Goal: Information Seeking & Learning: Check status

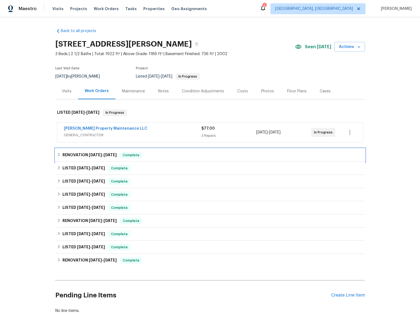
click at [57, 152] on div "RENOVATION [DATE] - [DATE] Complete" at bounding box center [210, 155] width 306 height 7
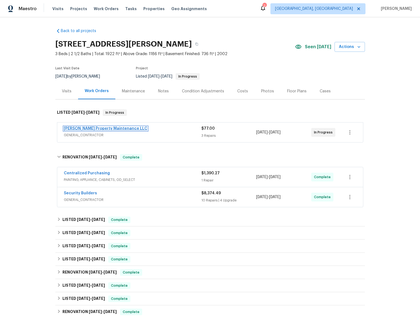
click at [98, 128] on link "[PERSON_NAME] Property Maintenance LLC" at bounding box center [106, 129] width 84 height 4
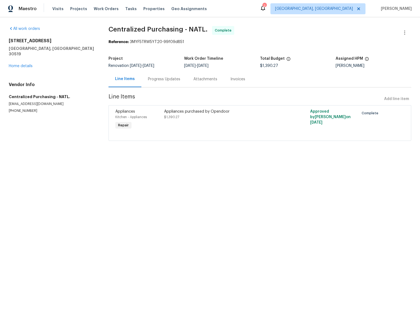
click at [180, 109] on div "Appliances purchased by Opendoor" at bounding box center [223, 111] width 119 height 5
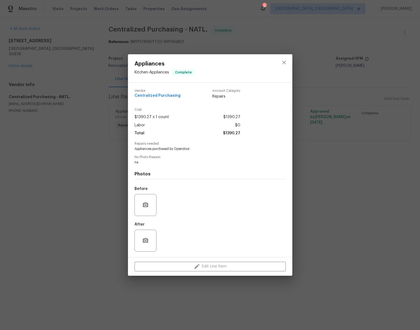
click at [395, 175] on div "Appliances Kitchen - Appliances Complete Vendor Centralized Purchasing Account …" at bounding box center [210, 165] width 420 height 330
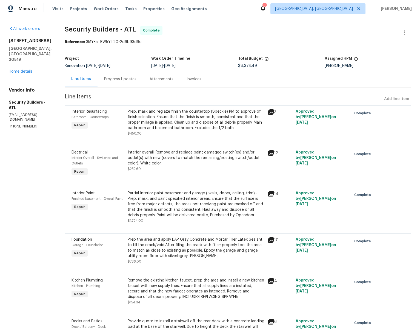
click at [268, 86] on div "Line Items Progress Updates Attachments Invoices" at bounding box center [238, 79] width 347 height 16
click at [292, 84] on div "Line Items Progress Updates Attachments Invoices" at bounding box center [238, 79] width 347 height 16
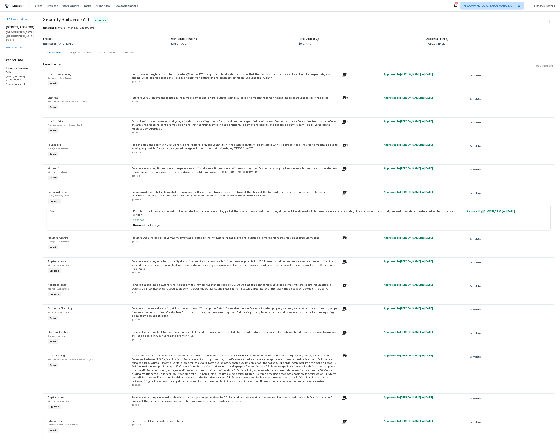
scroll to position [31, 0]
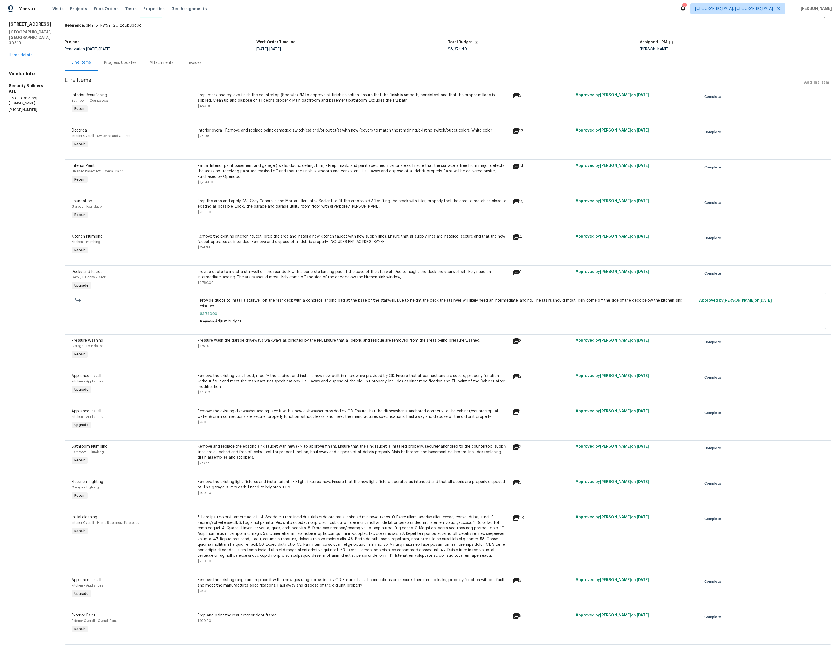
click at [354, 55] on div "Line Items Progress Updates Attachments Invoices" at bounding box center [448, 63] width 767 height 16
click at [420, 55] on div "Line Items Progress Updates Attachments Invoices" at bounding box center [448, 63] width 767 height 16
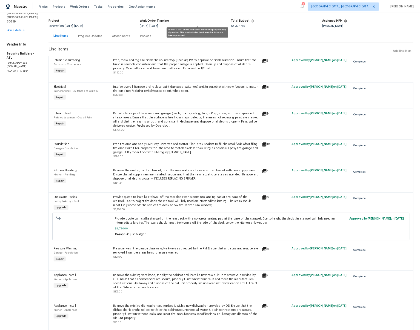
scroll to position [31, 0]
